Goal: Information Seeking & Learning: Learn about a topic

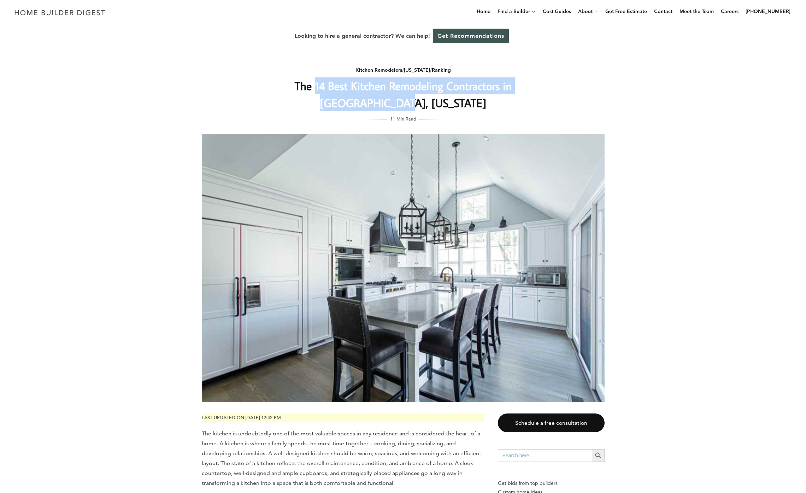
drag, startPoint x: 371, startPoint y: 96, endPoint x: 462, endPoint y: 106, distance: 91.3
click at [462, 106] on h1 "The 14 Best Kitchen Remodeling Contractors in [GEOGRAPHIC_DATA], [US_STATE]" at bounding box center [403, 94] width 282 height 34
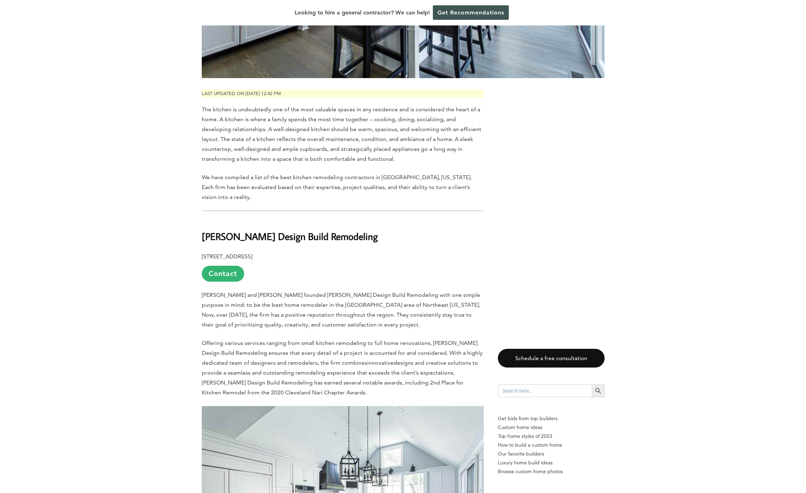
scroll to position [408, 0]
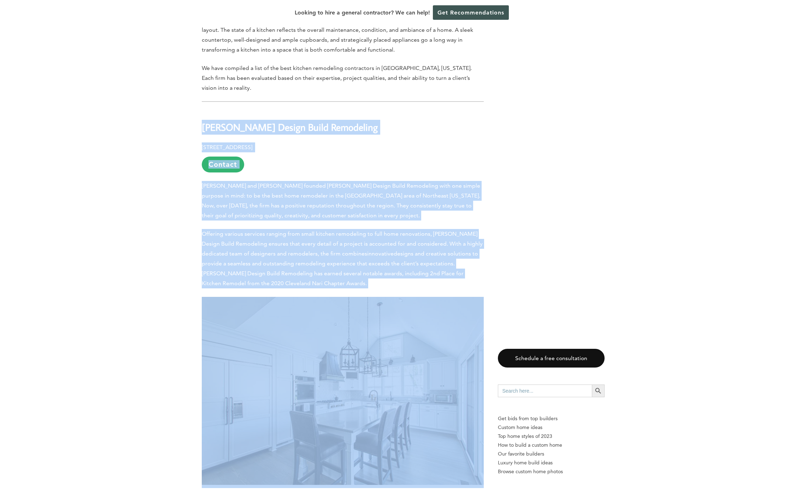
drag, startPoint x: 312, startPoint y: 169, endPoint x: 425, endPoint y: 356, distance: 219.5
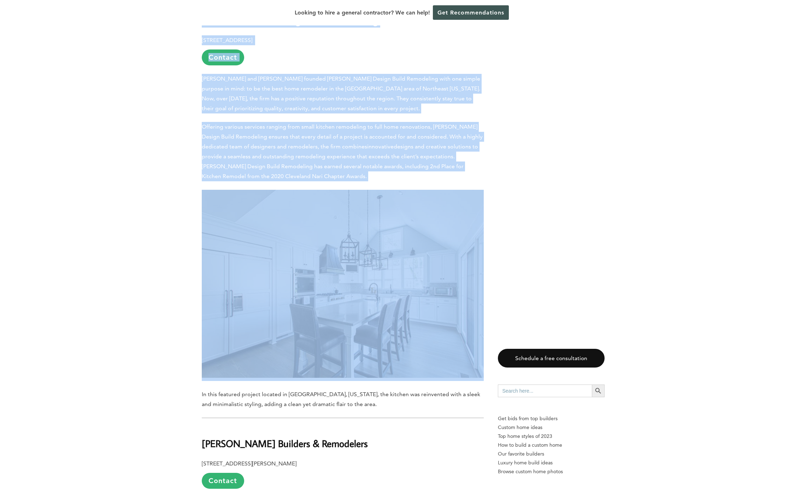
scroll to position [304, 0]
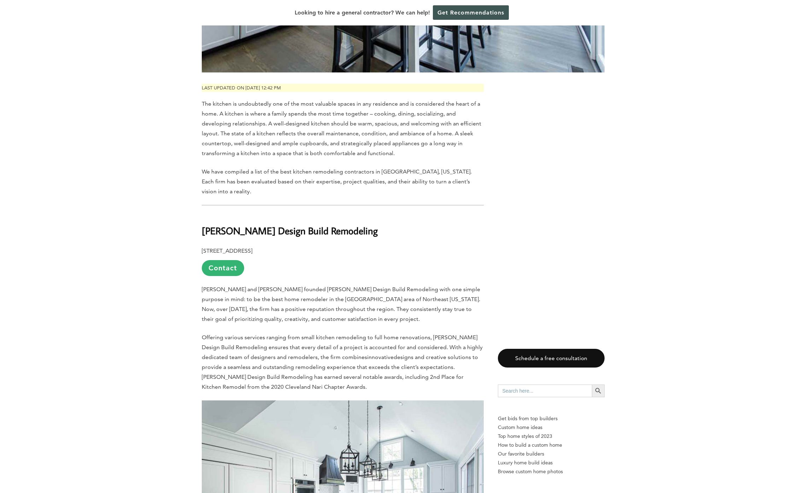
drag, startPoint x: 258, startPoint y: 303, endPoint x: 272, endPoint y: 299, distance: 14.3
click at [258, 303] on p "[PERSON_NAME] and [PERSON_NAME] founded [PERSON_NAME] Design Build Remodeling w…" at bounding box center [343, 304] width 282 height 40
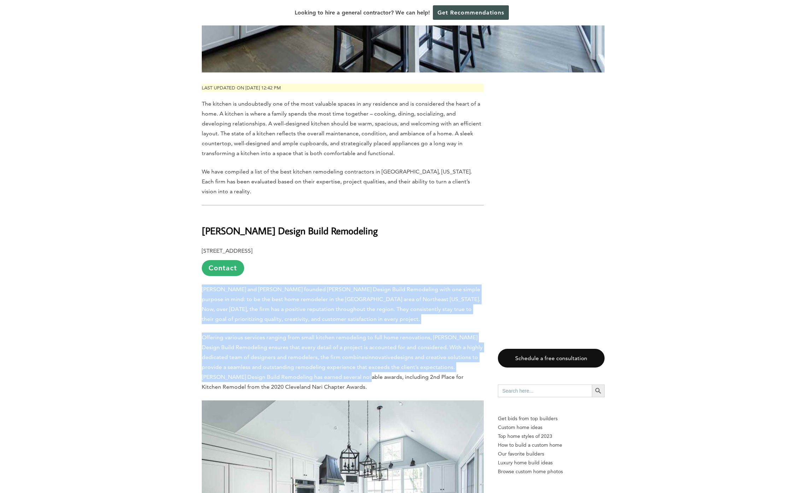
drag, startPoint x: 213, startPoint y: 287, endPoint x: 314, endPoint y: 372, distance: 131.9
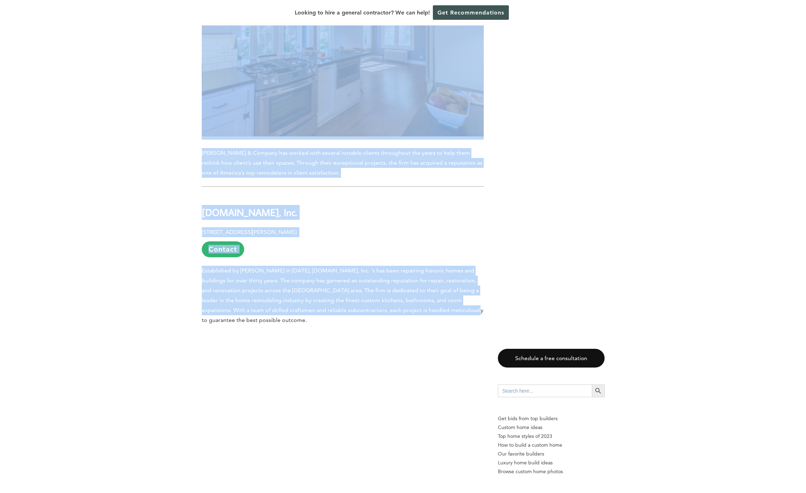
scroll to position [2411, 0]
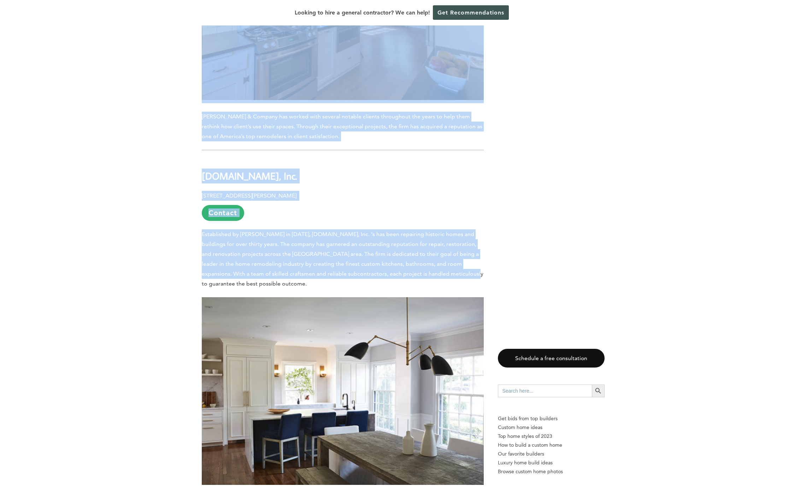
drag, startPoint x: 202, startPoint y: 303, endPoint x: 413, endPoint y: 262, distance: 215.4
click at [360, 244] on span "Established by [PERSON_NAME] in [DATE], [DOMAIN_NAME], Inc. ‘s has been repairi…" at bounding box center [343, 259] width 282 height 56
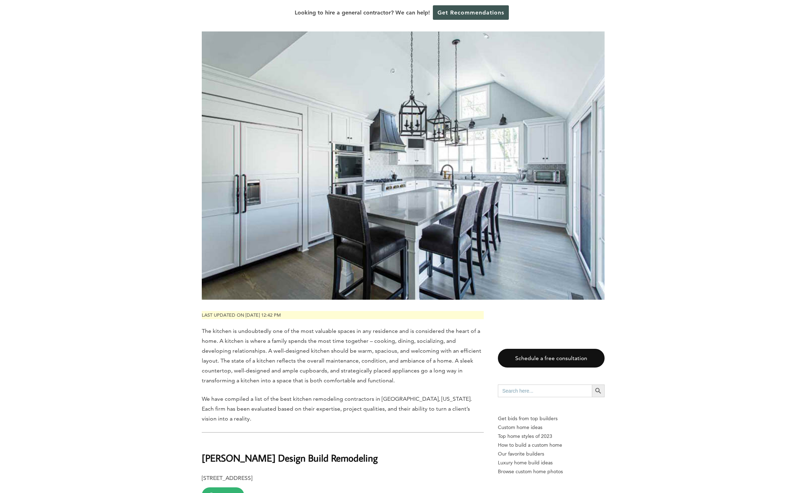
scroll to position [0, 0]
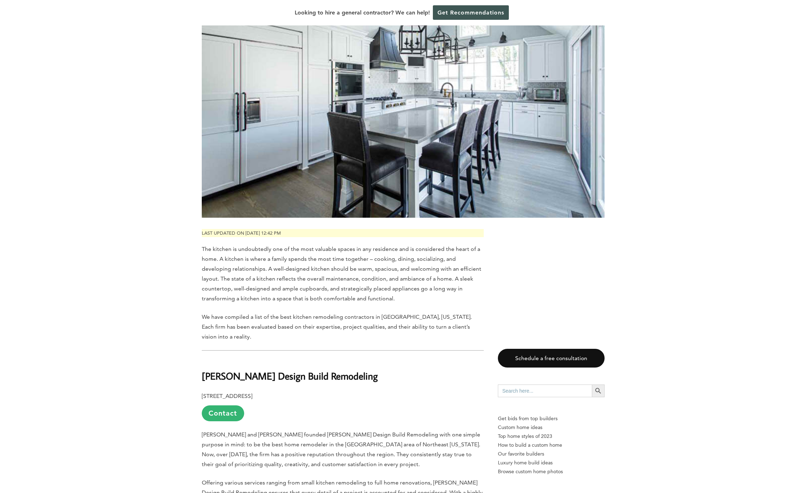
scroll to position [58, 0]
